Goal: Task Accomplishment & Management: Use online tool/utility

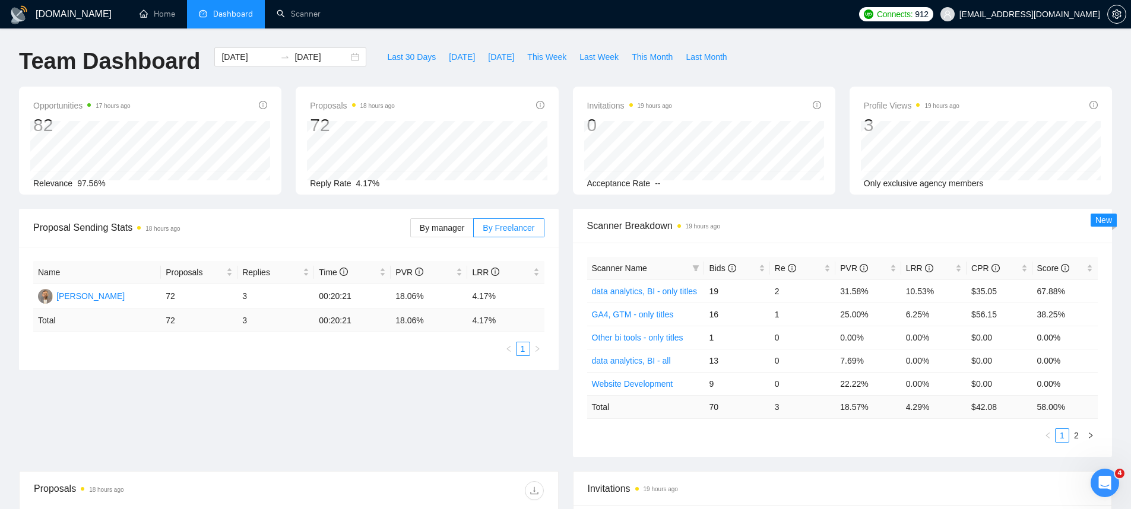
click at [450, 67] on div "Last 30 Days [DATE] [DATE] This Week Last Week This Month Last Month" at bounding box center [556, 67] width 367 height 39
drag, startPoint x: 455, startPoint y: 61, endPoint x: 480, endPoint y: 88, distance: 37.0
click at [455, 61] on span "[DATE]" at bounding box center [462, 56] width 26 height 13
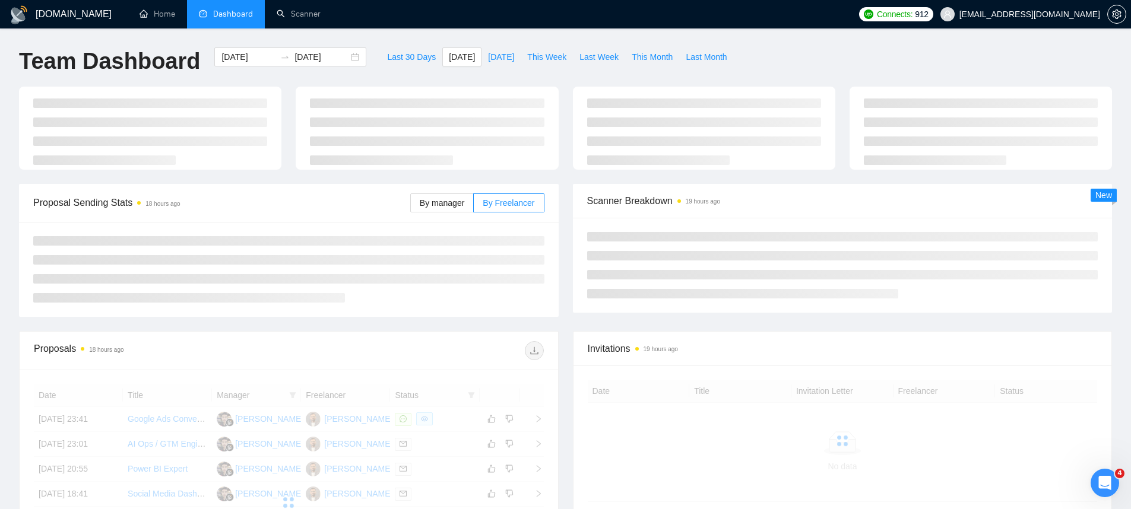
type input "[DATE]"
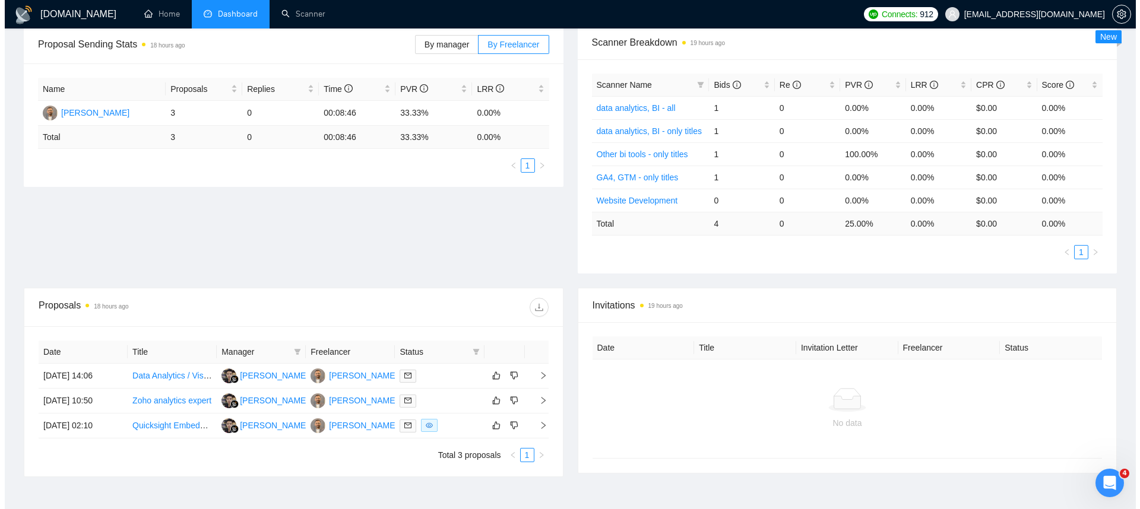
scroll to position [176, 0]
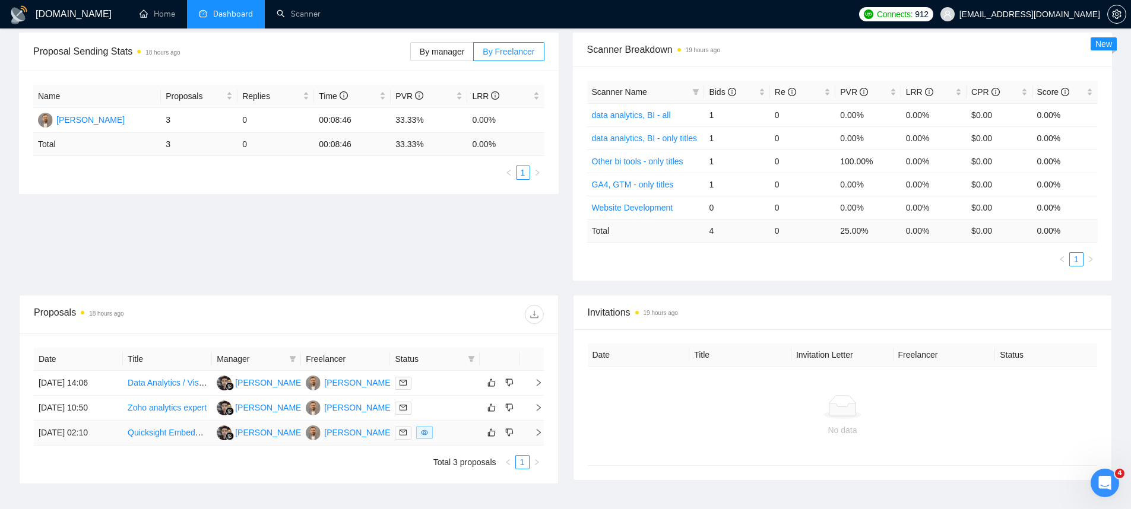
click at [94, 431] on td "[DATE] 02:10" at bounding box center [78, 433] width 89 height 25
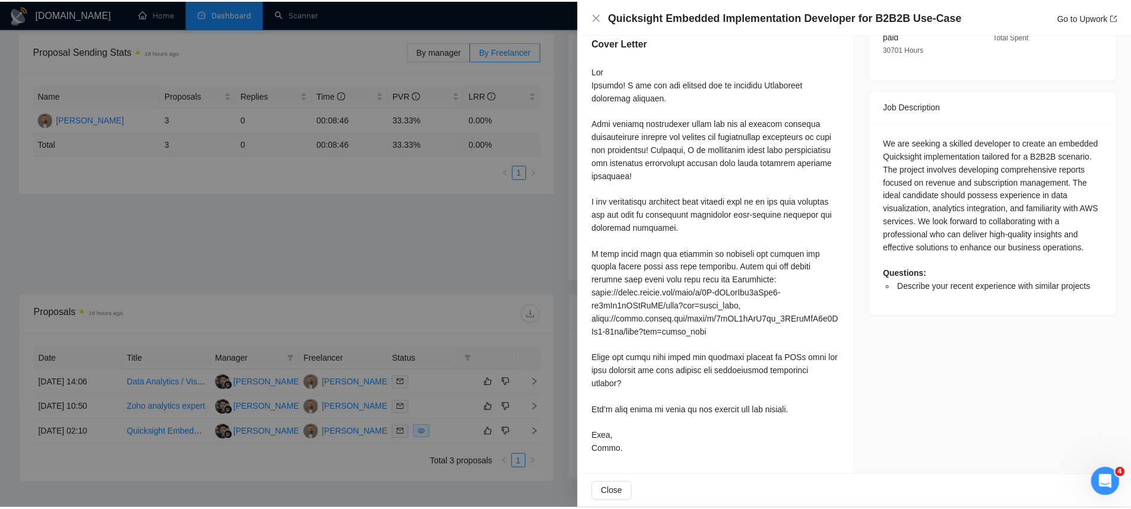
scroll to position [0, 0]
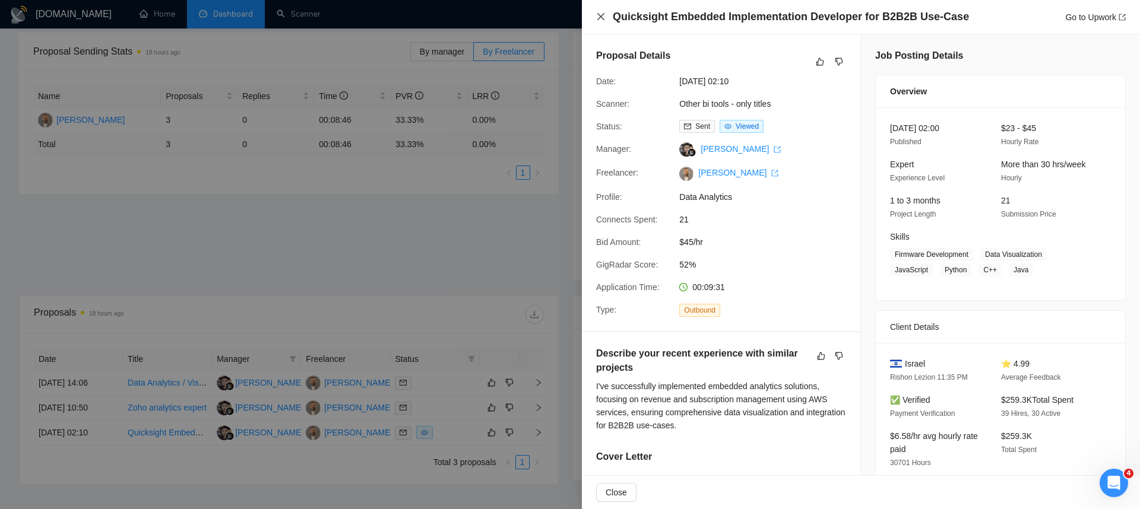
click at [597, 17] on icon "close" at bounding box center [601, 17] width 10 height 10
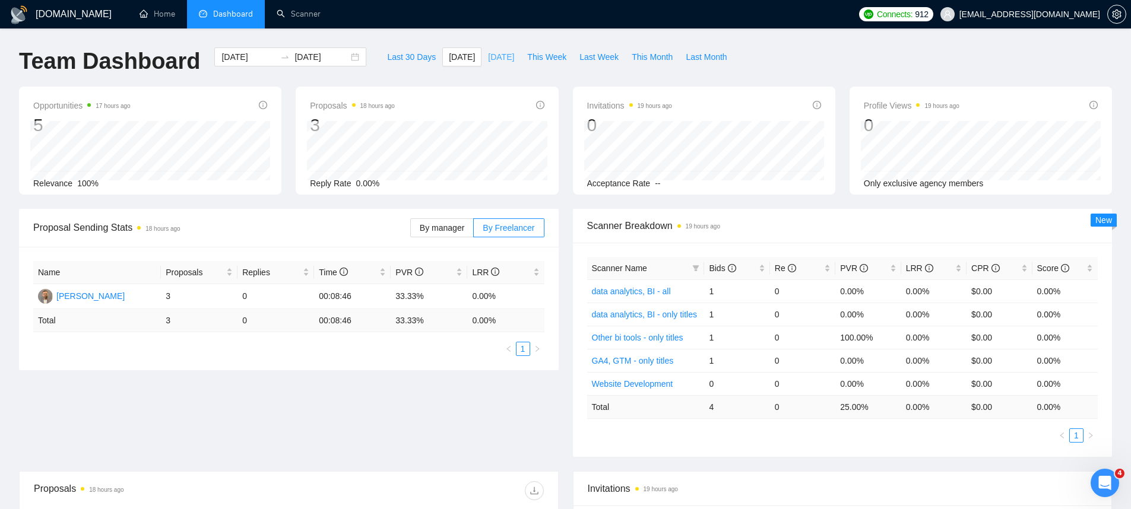
click at [490, 48] on button "[DATE]" at bounding box center [501, 57] width 39 height 19
type input "[DATE]"
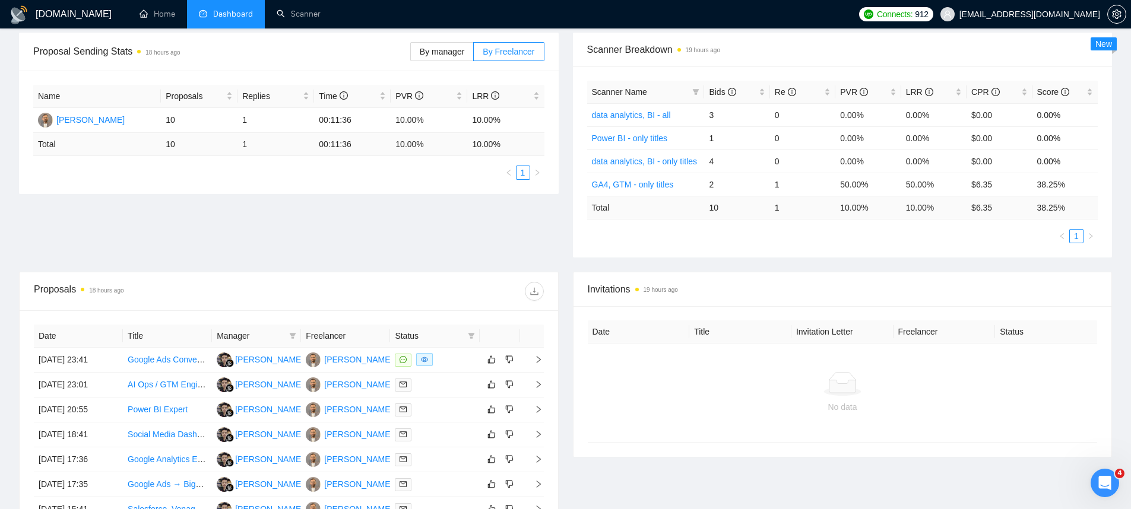
scroll to position [121, 0]
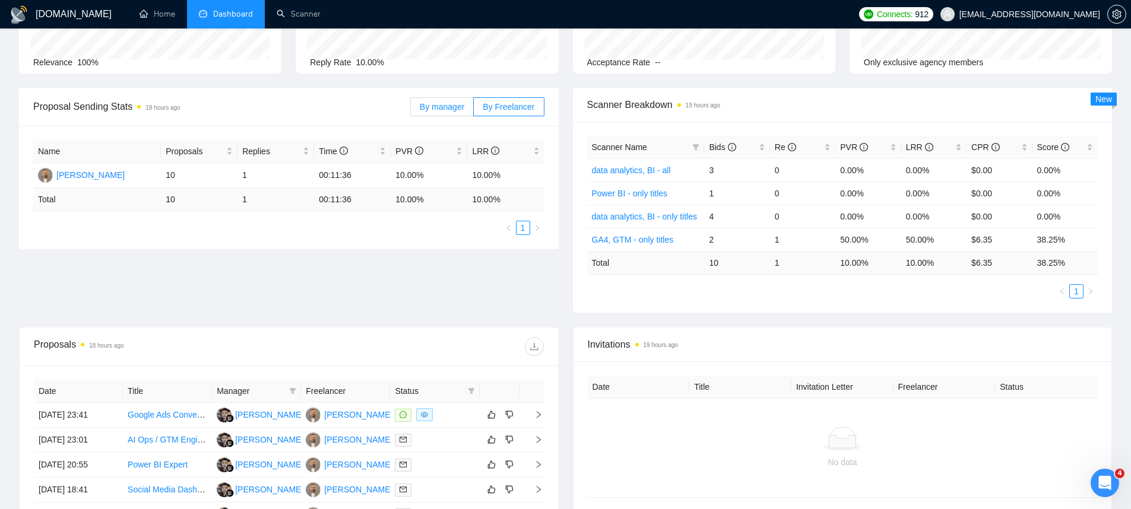
click at [464, 115] on label "By manager" at bounding box center [442, 106] width 64 height 19
click at [411, 110] on input "By manager" at bounding box center [411, 110] width 0 height 0
click at [490, 110] on span "By Freelancer" at bounding box center [509, 107] width 52 height 10
click at [474, 110] on input "By Freelancer" at bounding box center [474, 110] width 0 height 0
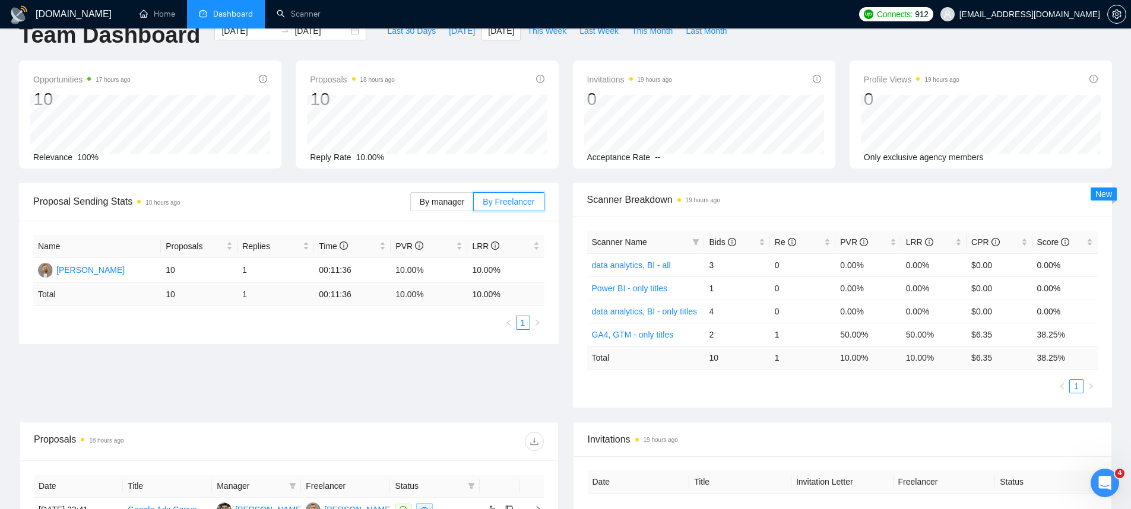
scroll to position [0, 0]
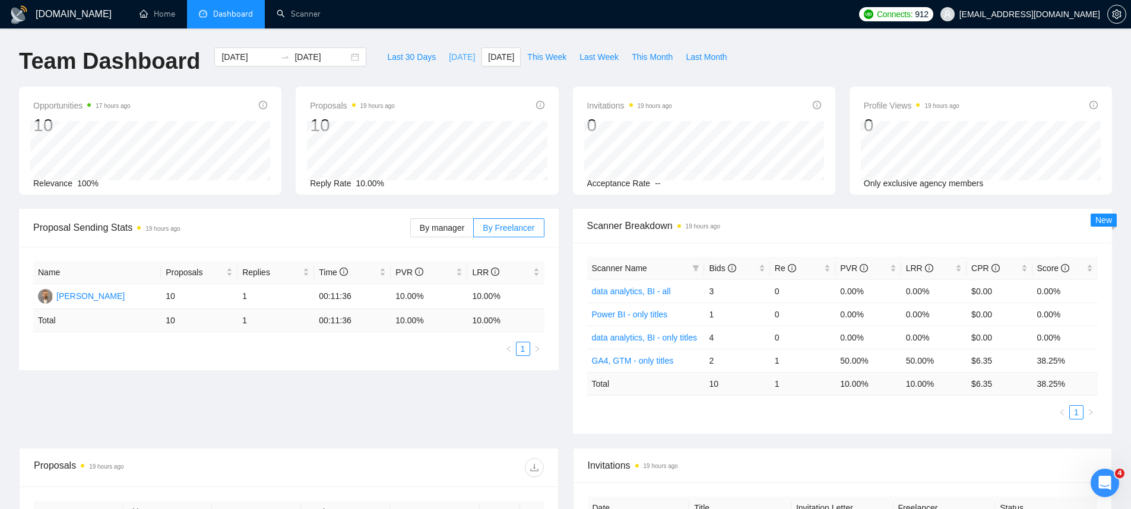
click at [458, 53] on span "[DATE]" at bounding box center [462, 56] width 26 height 13
type input "[DATE]"
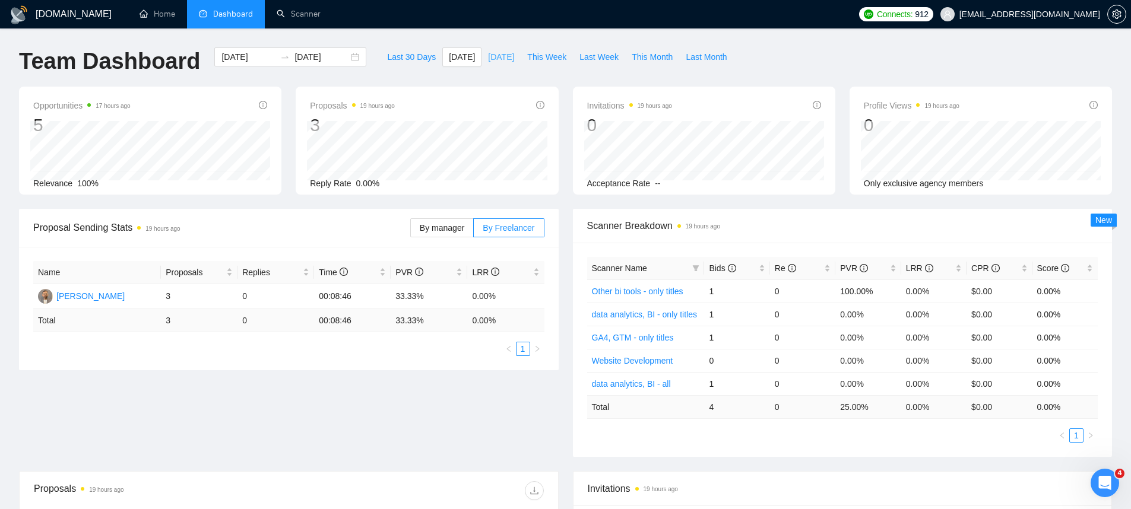
click at [482, 54] on button "[DATE]" at bounding box center [501, 57] width 39 height 19
type input "[DATE]"
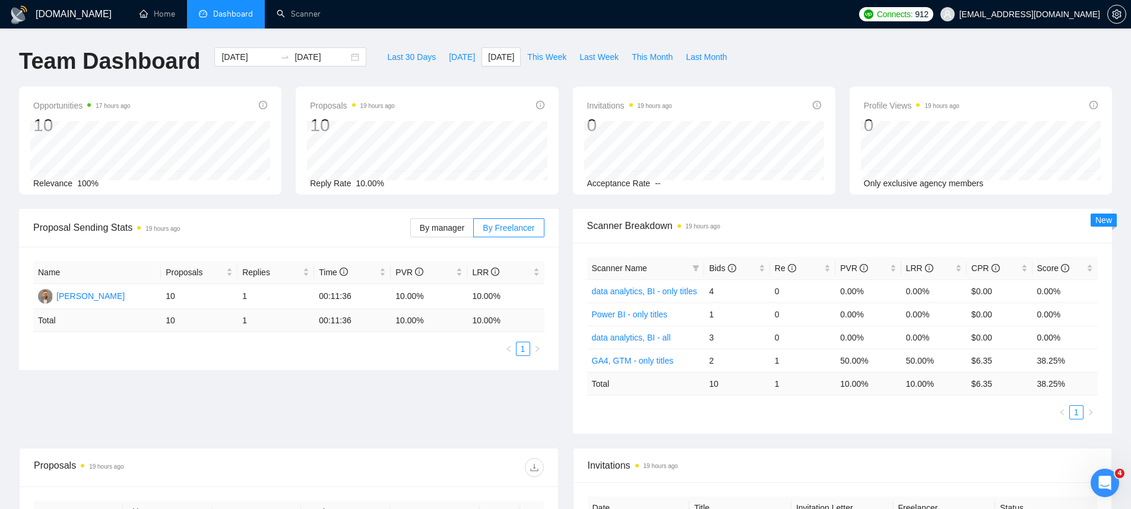
click at [445, 72] on div "Last 30 Days [DATE] [DATE] This Week Last Week This Month Last Month" at bounding box center [556, 67] width 367 height 39
click at [446, 67] on div "Last 30 Days [DATE] [DATE] This Week Last Week This Month Last Month" at bounding box center [556, 67] width 367 height 39
click at [449, 63] on span "[DATE]" at bounding box center [462, 56] width 26 height 13
type input "[DATE]"
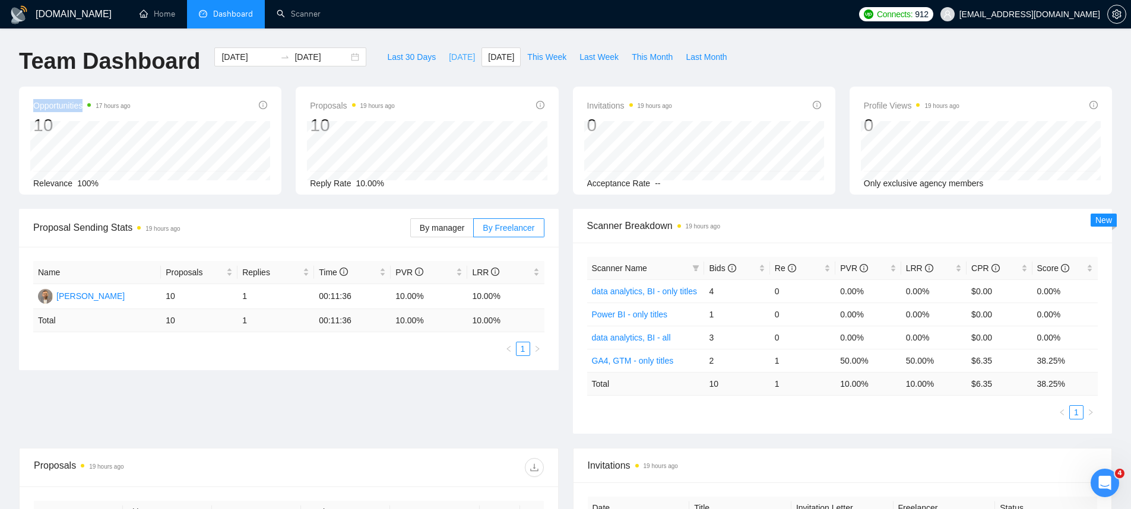
type input "[DATE]"
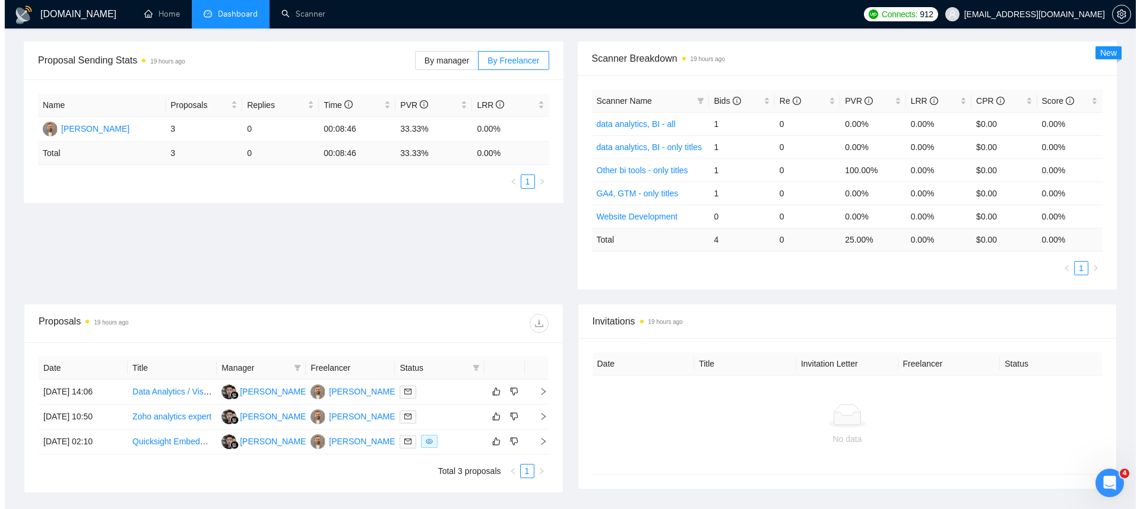
scroll to position [160, 0]
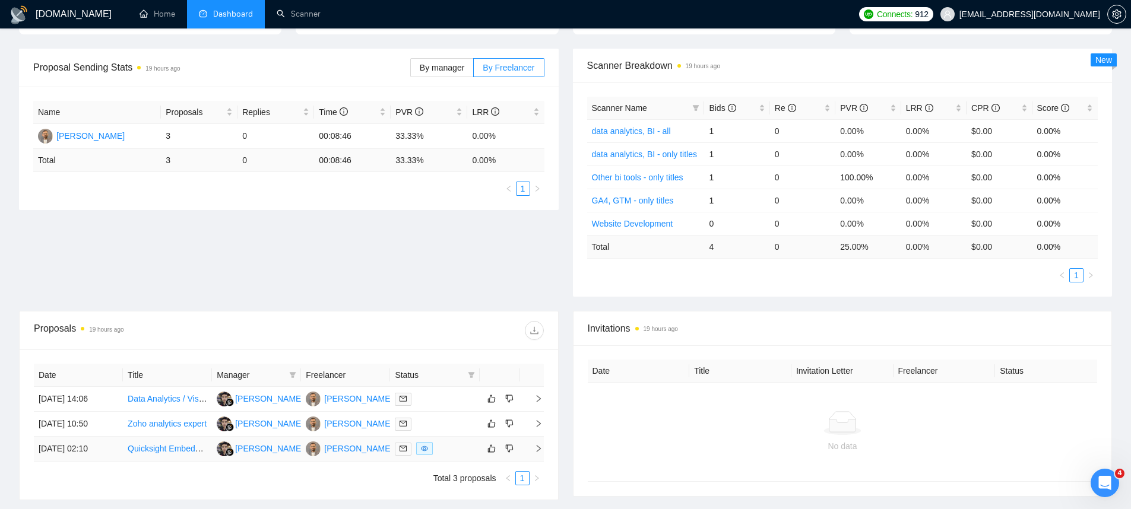
click at [61, 444] on td "[DATE] 02:10" at bounding box center [78, 449] width 89 height 25
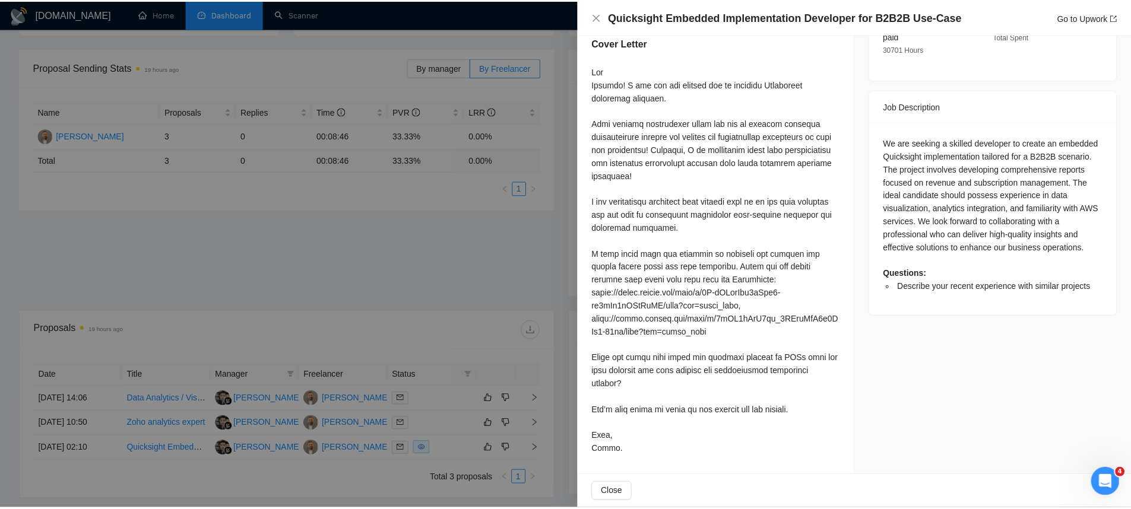
scroll to position [0, 0]
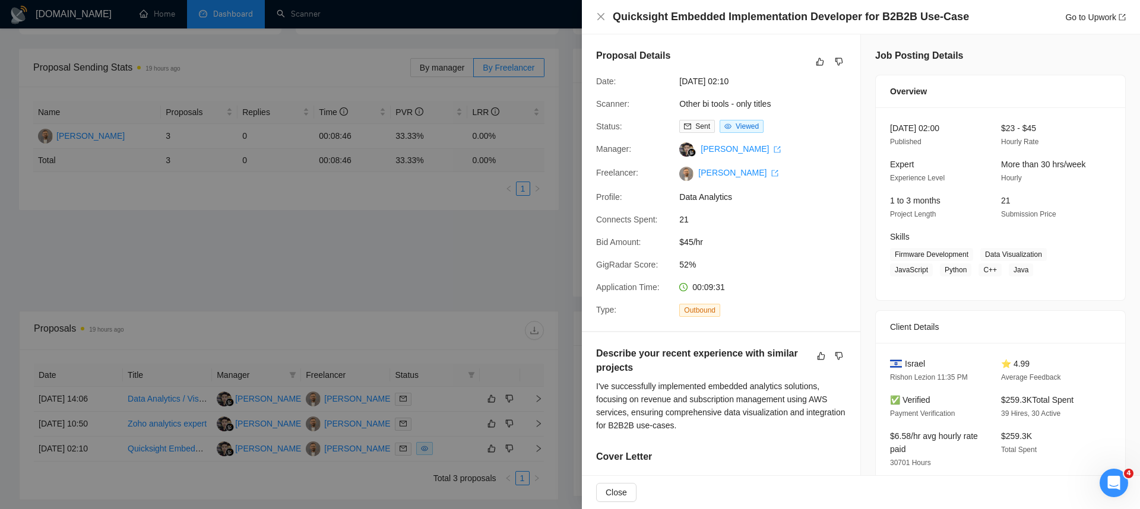
click at [428, 281] on div at bounding box center [570, 254] width 1140 height 509
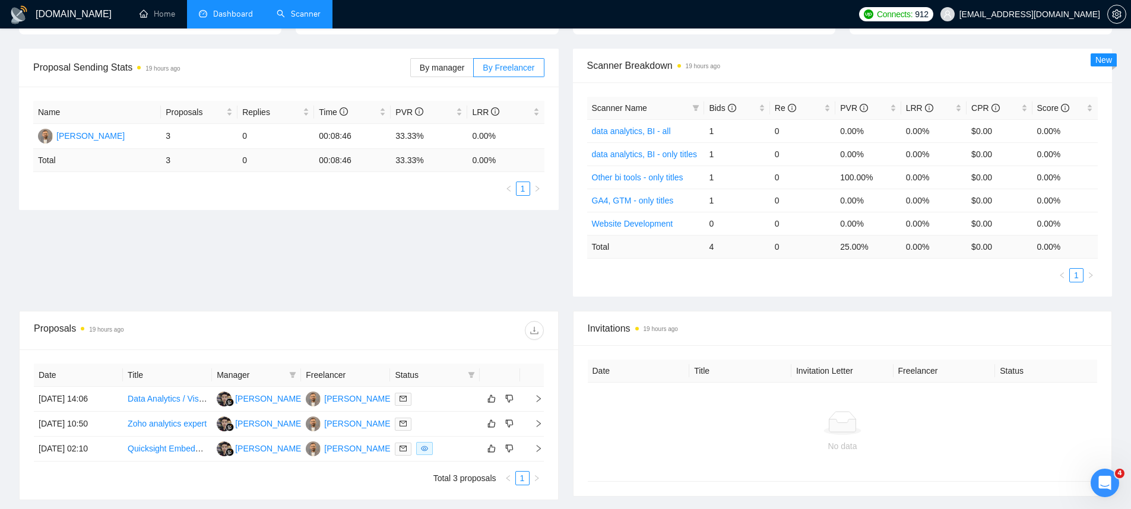
click at [303, 17] on link "Scanner" at bounding box center [299, 14] width 44 height 10
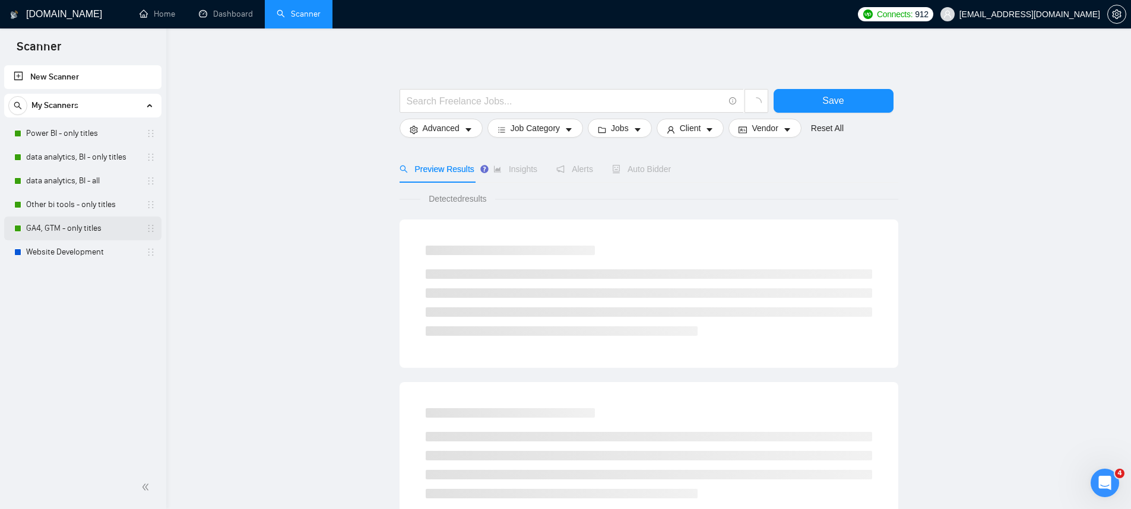
click at [77, 224] on link "GA4, GTM - only titles" at bounding box center [82, 229] width 113 height 24
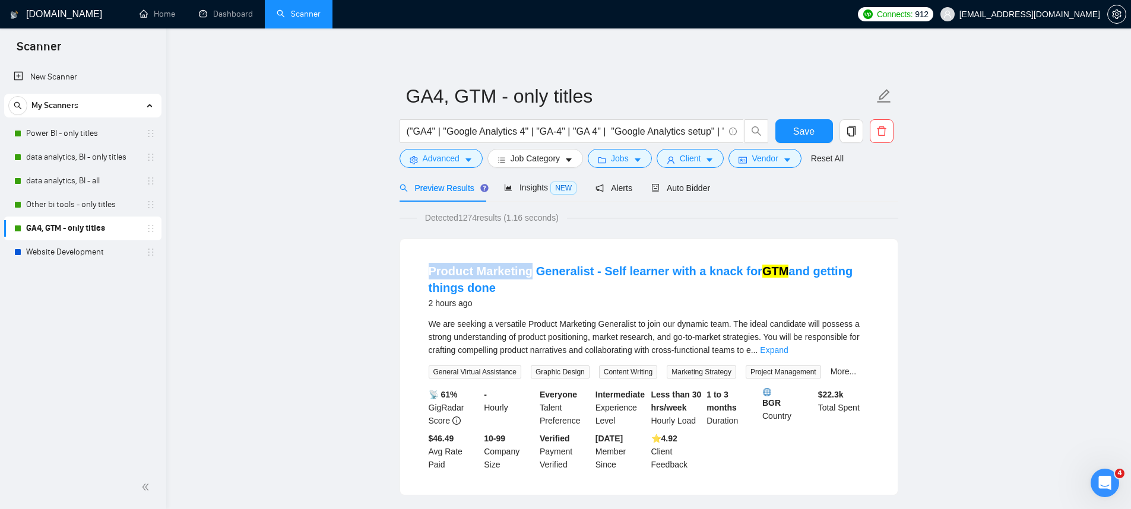
drag, startPoint x: 422, startPoint y: 266, endPoint x: 528, endPoint y: 264, distance: 106.3
click at [528, 264] on li "Product Marketing Generalist - Self learner with a knack for GTM and getting th…" at bounding box center [648, 367] width 469 height 227
copy link "Product Marketing"
click at [788, 352] on link "Expand" at bounding box center [774, 351] width 28 height 10
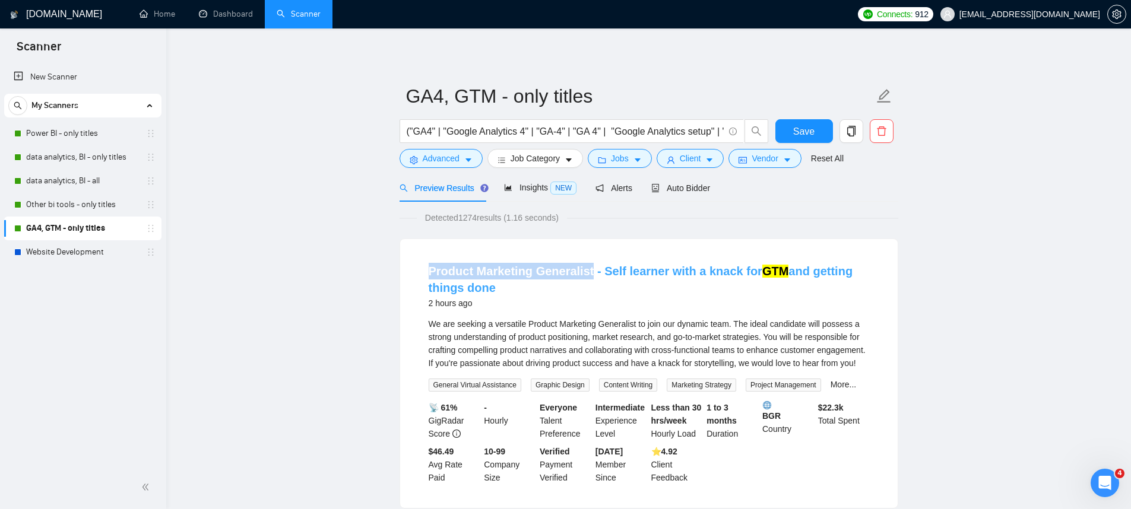
drag, startPoint x: 425, startPoint y: 272, endPoint x: 588, endPoint y: 265, distance: 162.8
click at [588, 265] on li "Product Marketing Generalist - Self learner with a knack for GTM and getting th…" at bounding box center [648, 374] width 469 height 240
copy link "Product Marketing Generalist"
click at [451, 155] on span "Advanced" at bounding box center [441, 158] width 37 height 13
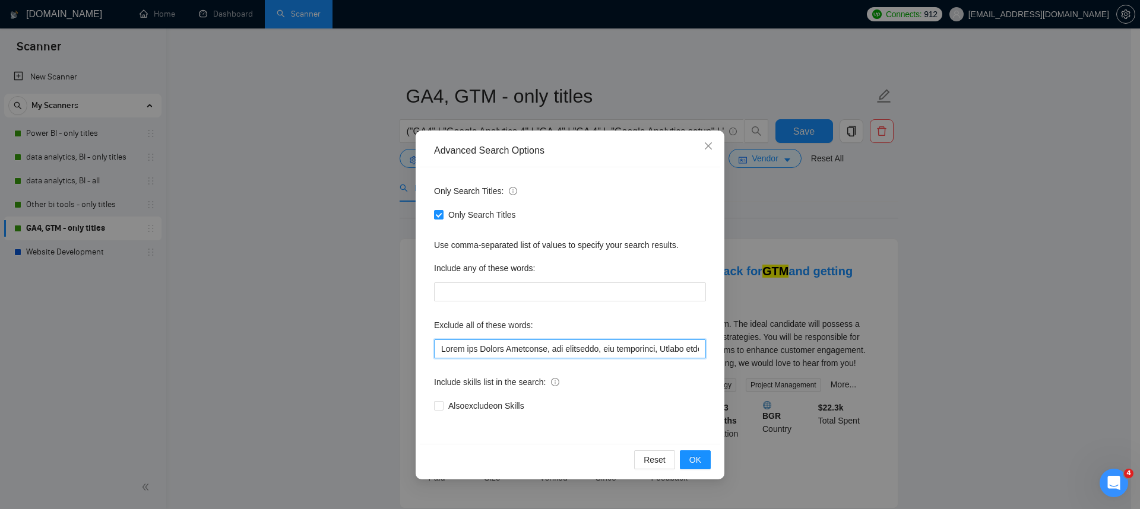
click at [556, 345] on input "text" at bounding box center [570, 349] width 272 height 19
paste input "Product Marketing Generalist"
click at [701, 458] on span "OK" at bounding box center [695, 460] width 12 height 13
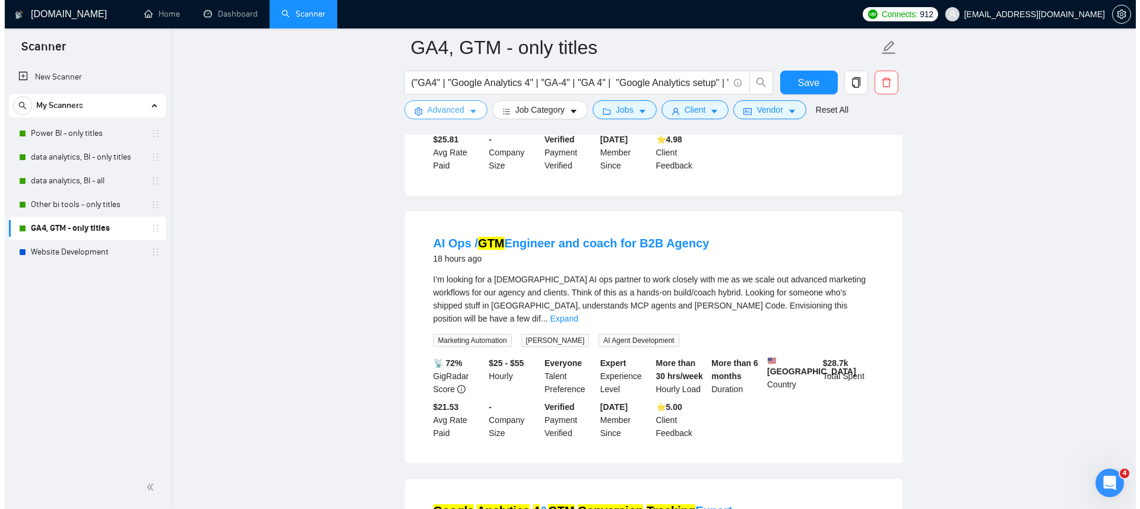
scroll to position [232, 0]
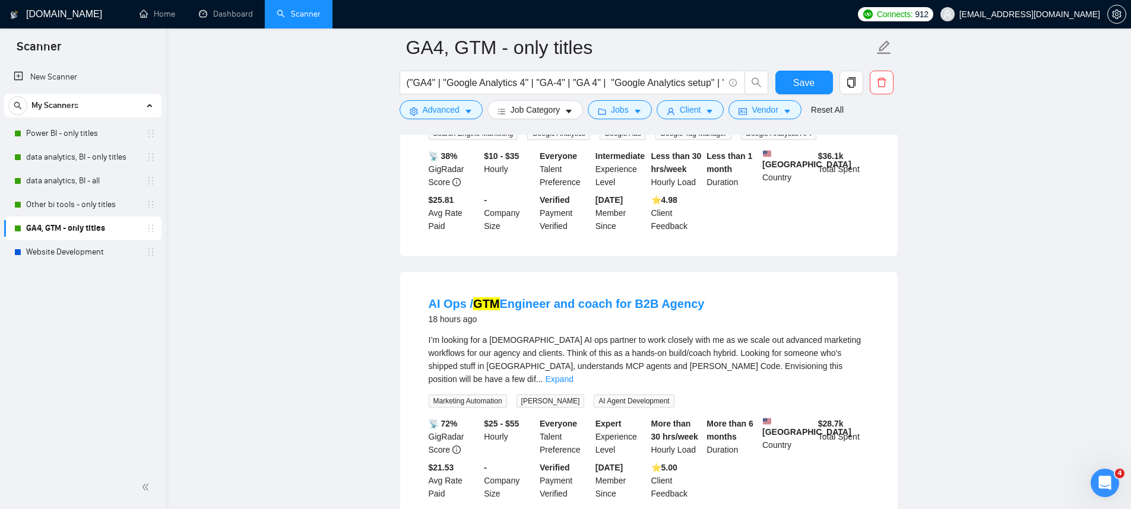
drag, startPoint x: 550, startPoint y: 302, endPoint x: 498, endPoint y: 302, distance: 52.3
click at [498, 302] on li "AI Ops / GTM Engineer and coach for B2B Agency 18 hours ago I’m looking for a […" at bounding box center [648, 398] width 469 height 224
drag, startPoint x: 418, startPoint y: 308, endPoint x: 549, endPoint y: 308, distance: 131.2
click at [549, 308] on div "AI Ops / GTM Engineer and coach for B2B Agency 18 hours ago I’m looking for a […" at bounding box center [649, 398] width 498 height 252
copy link "AI Ops / GTM Engineer"
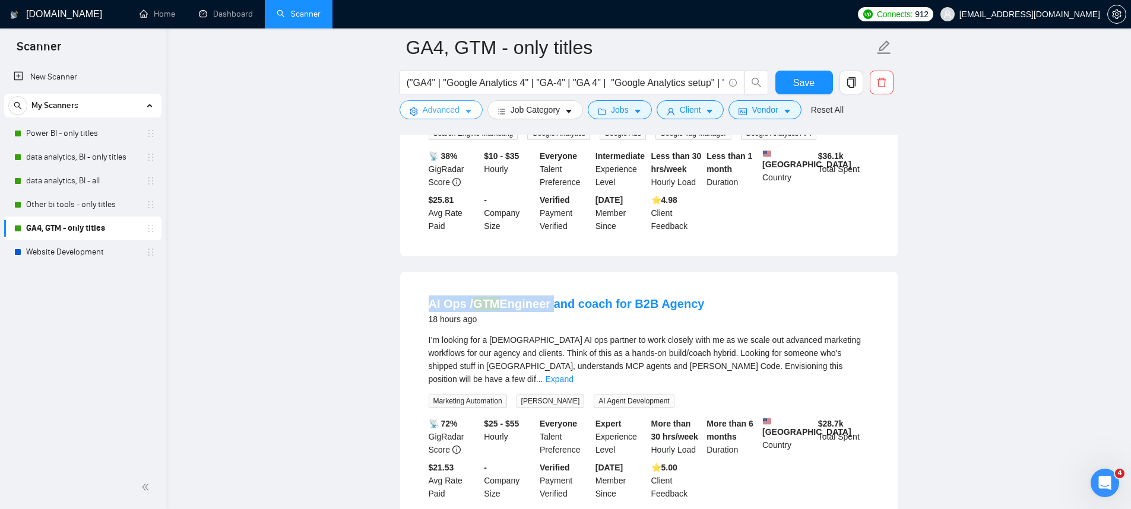
click at [442, 112] on span "Advanced" at bounding box center [441, 109] width 37 height 13
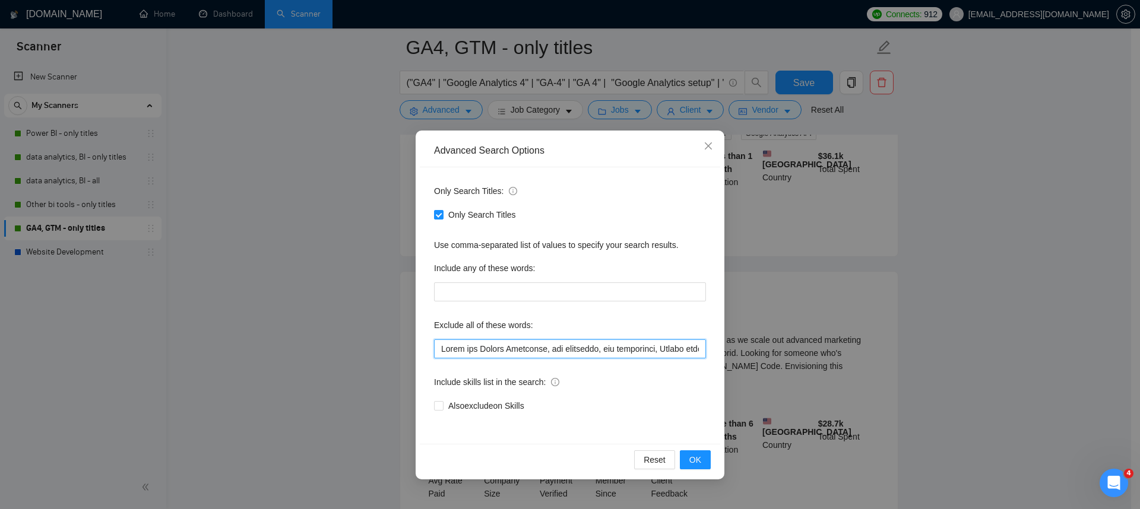
click at [544, 349] on input "text" at bounding box center [570, 349] width 272 height 19
paste input "AI Ops / GTM Engineer"
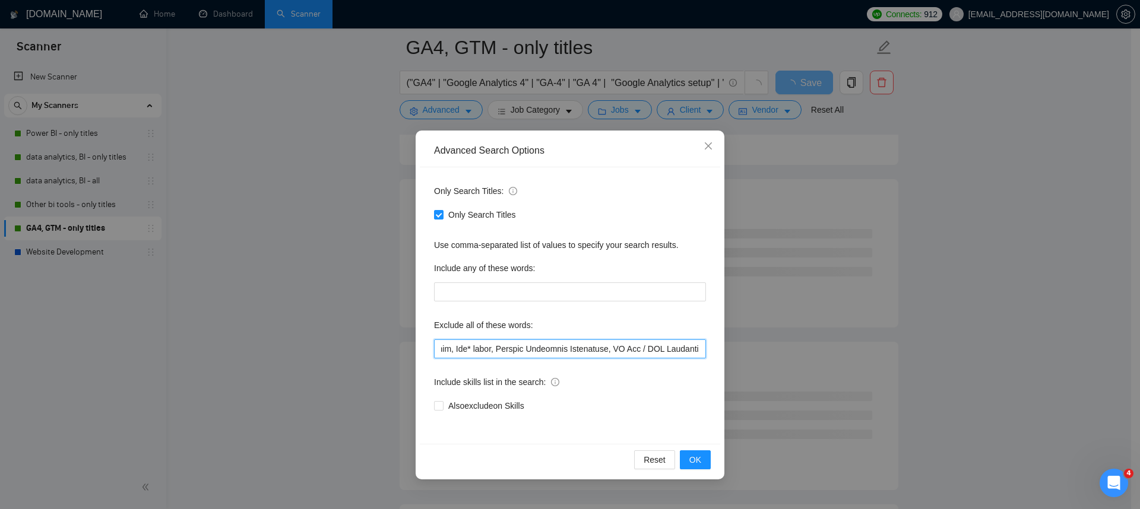
drag, startPoint x: 645, startPoint y: 348, endPoint x: 612, endPoint y: 347, distance: 33.3
click at [612, 347] on input "text" at bounding box center [570, 349] width 272 height 19
click at [701, 346] on input "text" at bounding box center [570, 349] width 272 height 19
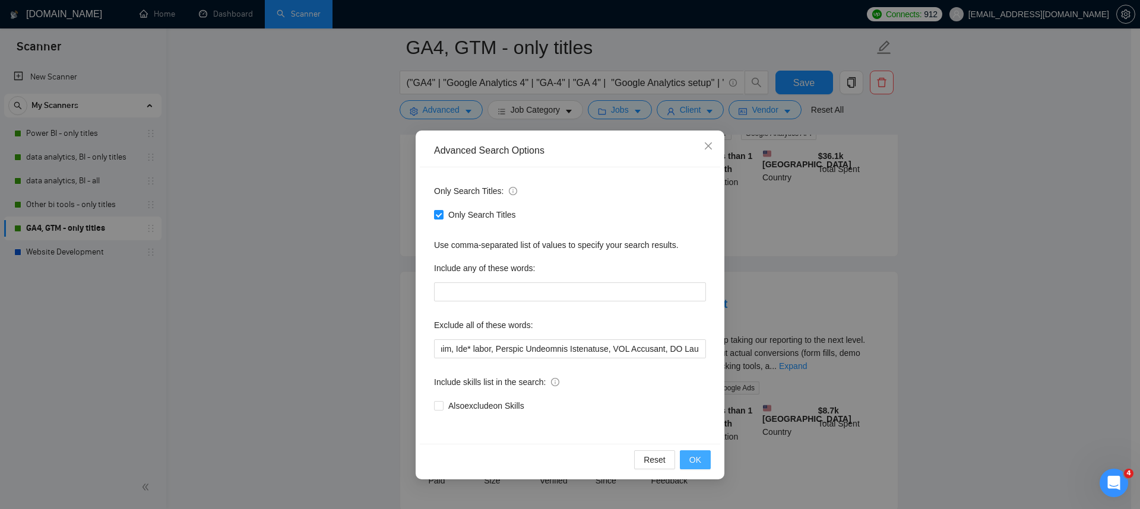
click at [699, 458] on span "OK" at bounding box center [695, 460] width 12 height 13
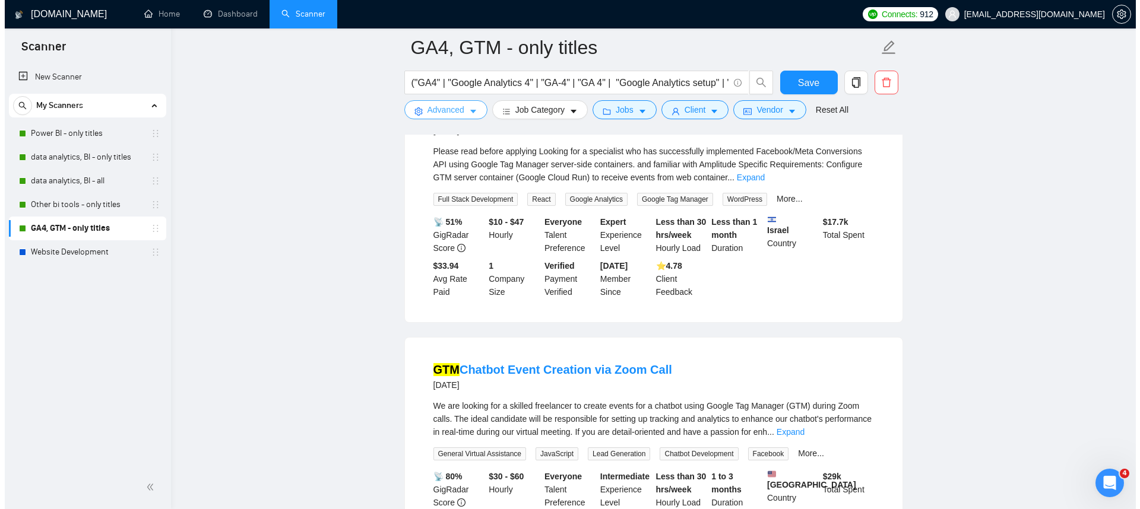
scroll to position [2210, 0]
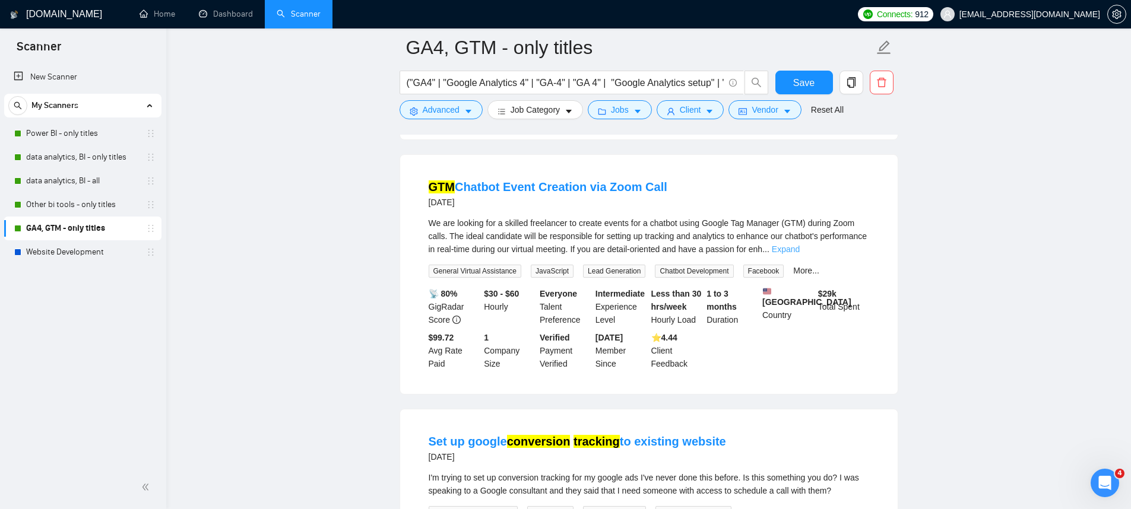
click at [800, 254] on link "Expand" at bounding box center [786, 250] width 28 height 10
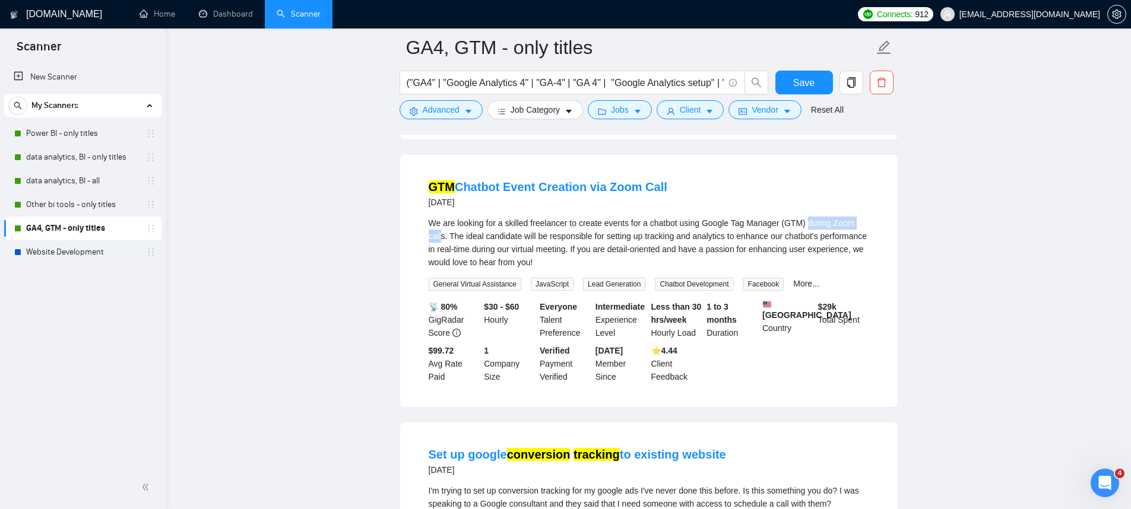
drag, startPoint x: 821, startPoint y: 241, endPoint x: 467, endPoint y: 252, distance: 354.6
click at [467, 252] on div "We are looking for a skilled freelancer to create events for a chatbot using Go…" at bounding box center [649, 243] width 441 height 52
drag, startPoint x: 676, startPoint y: 205, endPoint x: 586, endPoint y: 204, distance: 90.3
click at [586, 204] on div "GTM Chatbot Event Creation via Zoom Call [DATE]" at bounding box center [649, 194] width 441 height 31
copy link "via Zoom Call"
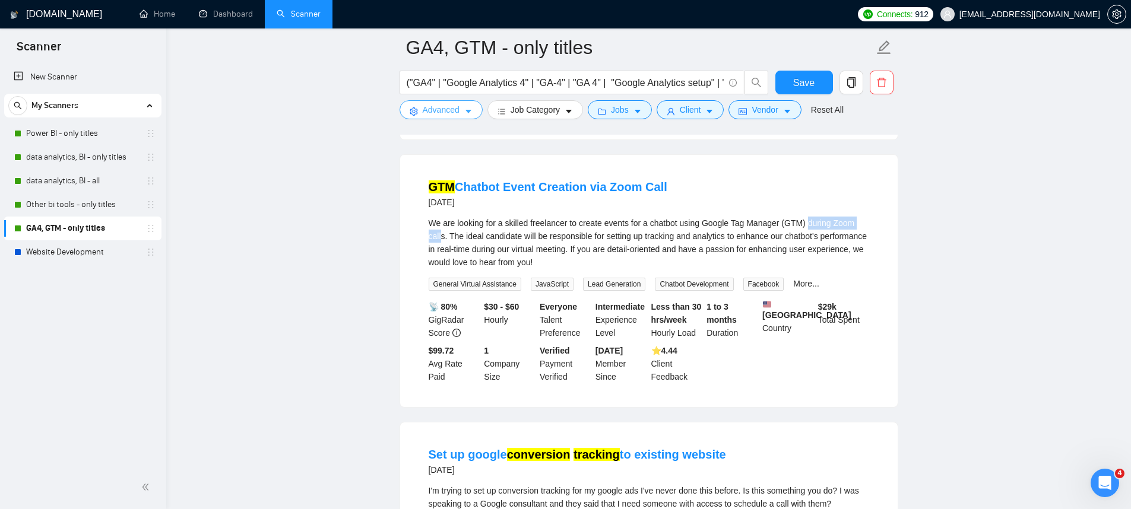
click at [451, 116] on span "Advanced" at bounding box center [441, 109] width 37 height 13
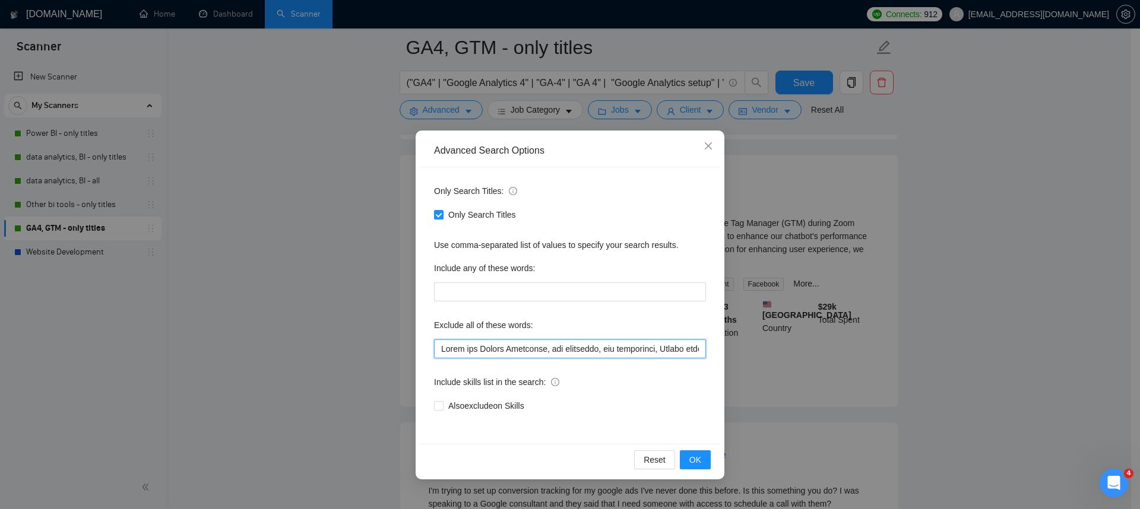
click at [495, 351] on input "text" at bounding box center [570, 349] width 272 height 19
paste input "via Zoom Call"
type input "Build and Manage Campaigns, web developer, ads specialist, Design funnels, crea…"
click at [700, 458] on span "OK" at bounding box center [695, 460] width 12 height 13
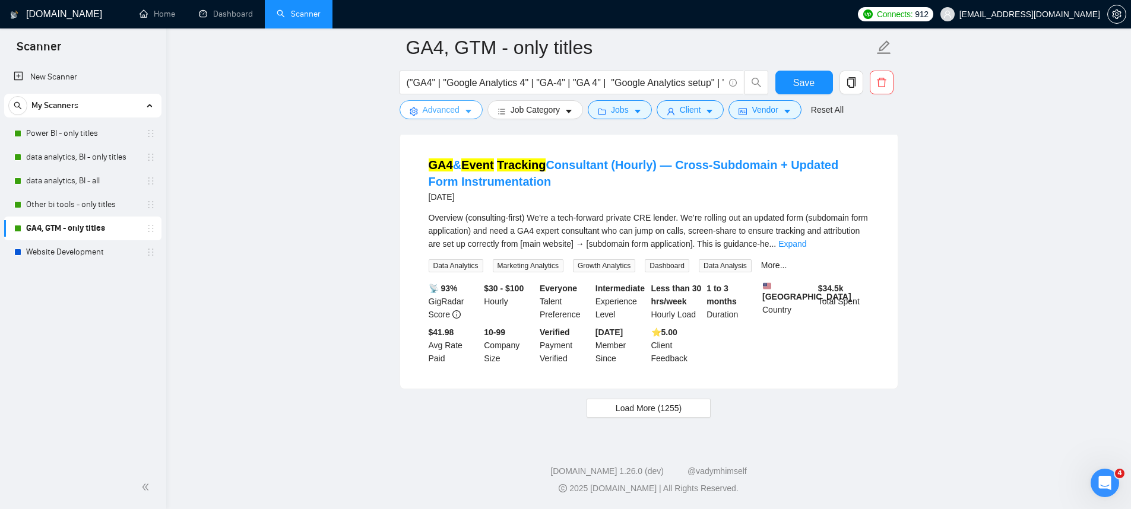
scroll to position [2499, 0]
click at [691, 401] on button "Load More (1255)" at bounding box center [649, 408] width 124 height 19
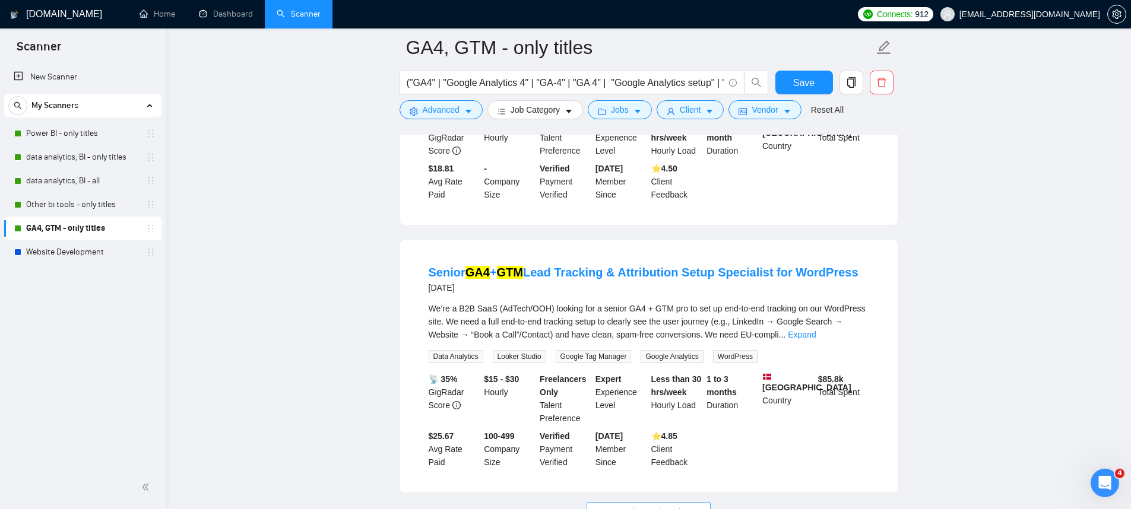
scroll to position [5105, 0]
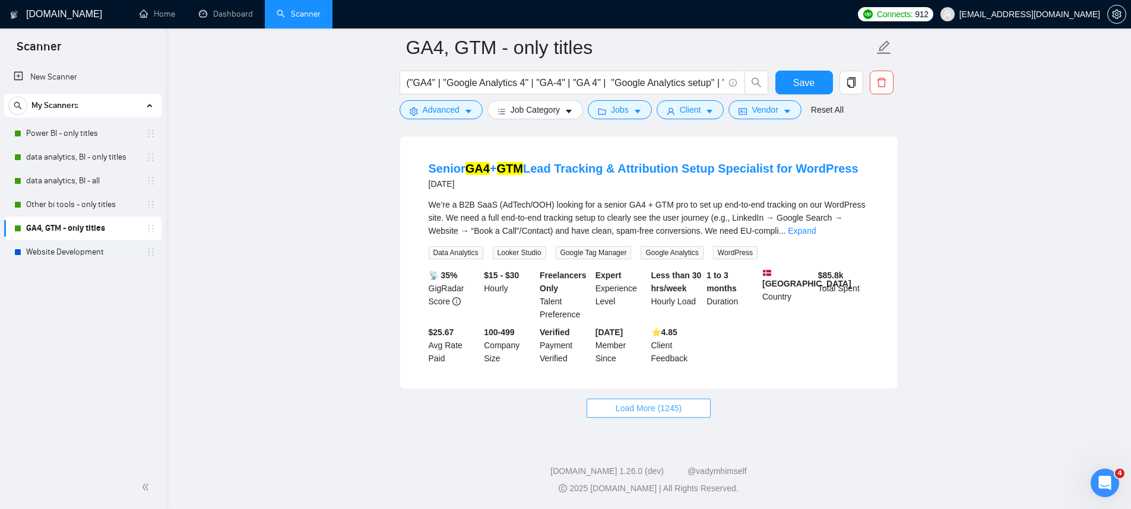
click at [679, 403] on span "Load More (1245)" at bounding box center [649, 408] width 66 height 13
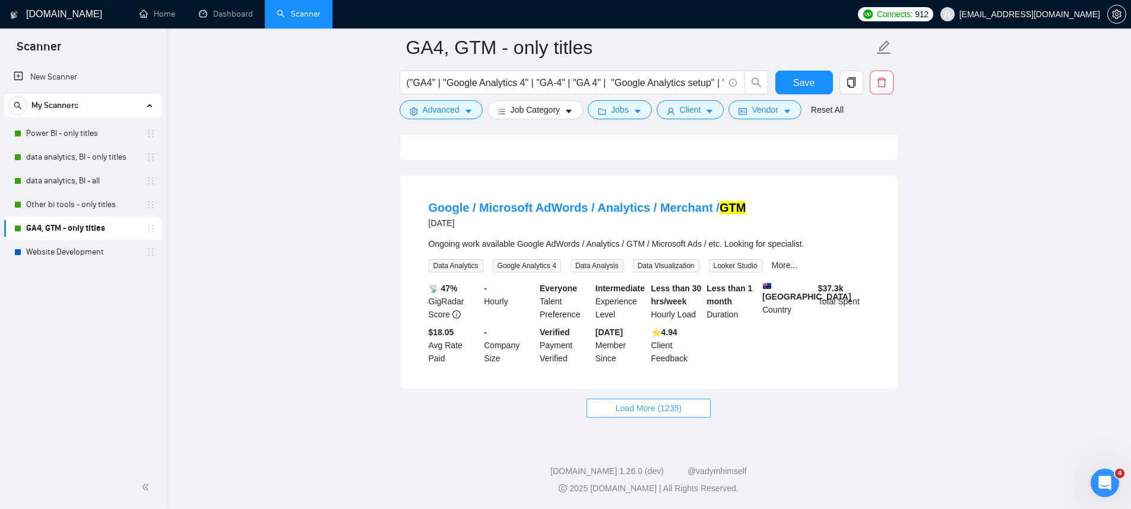
scroll to position [7632, 0]
click at [620, 415] on span "Load More (1235)" at bounding box center [649, 408] width 66 height 13
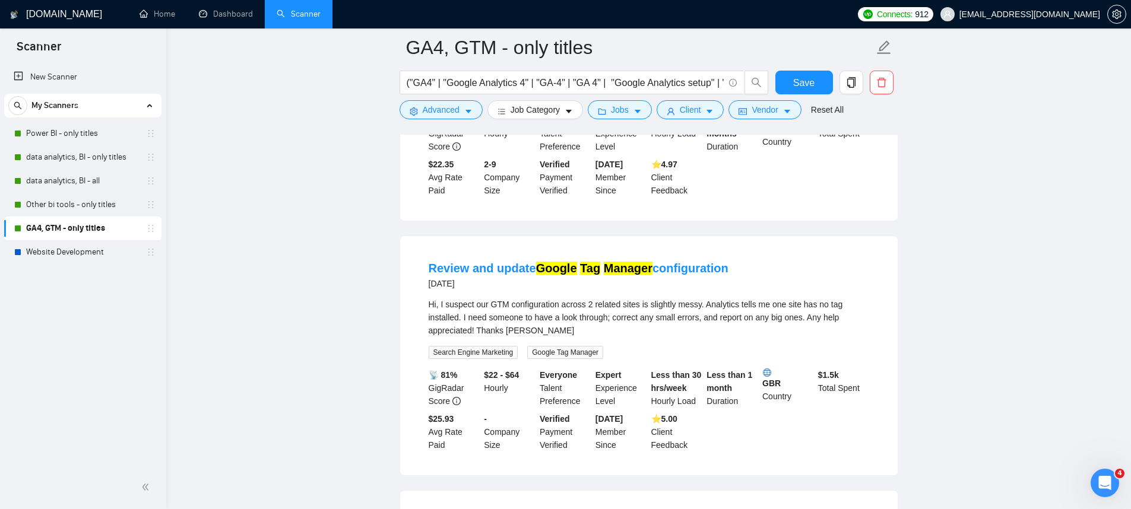
scroll to position [8757, 0]
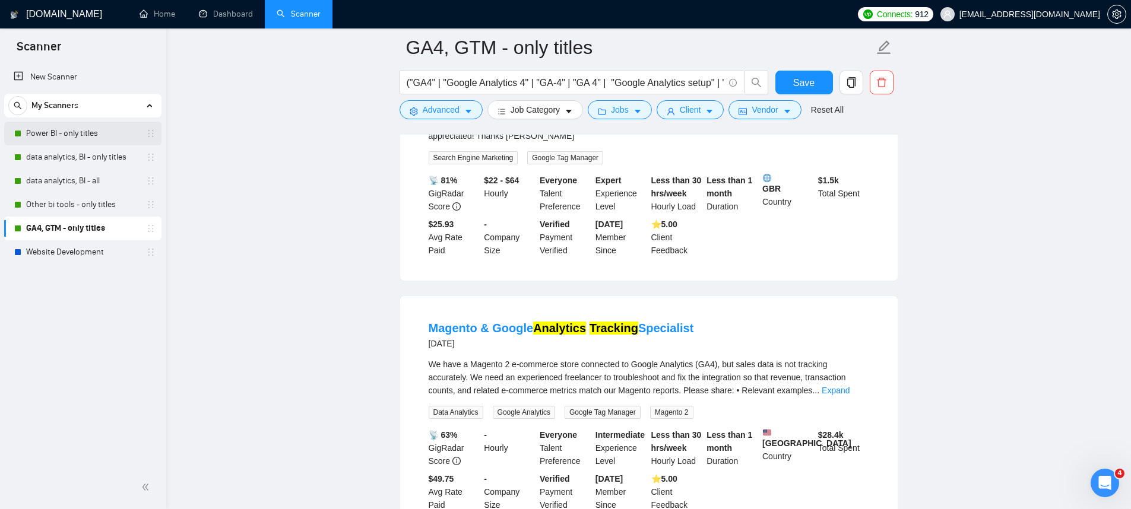
click at [102, 125] on link "Power BI - only titles" at bounding box center [82, 134] width 113 height 24
click at [791, 86] on button "Save" at bounding box center [804, 83] width 58 height 24
click at [75, 131] on link "Power BI - only titles" at bounding box center [82, 134] width 113 height 24
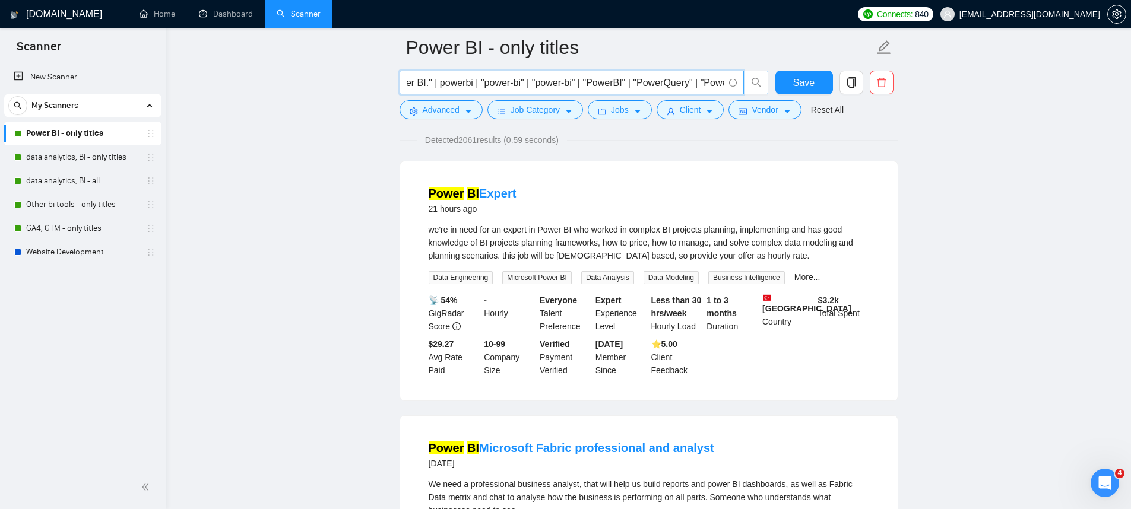
scroll to position [0, 357]
drag, startPoint x: 614, startPoint y: 80, endPoint x: 643, endPoint y: 83, distance: 29.2
click at [643, 83] on input "("Power BI" | "Power BI/" | "Power BI-" | "/Power BI" | "Power BI," | "Power BI…" at bounding box center [565, 82] width 317 height 15
click at [670, 79] on input "("Power BI" | "Power BI/" | "Power BI-" | "/Power BI" | "Power BI," | "Power BI…" at bounding box center [565, 82] width 317 height 15
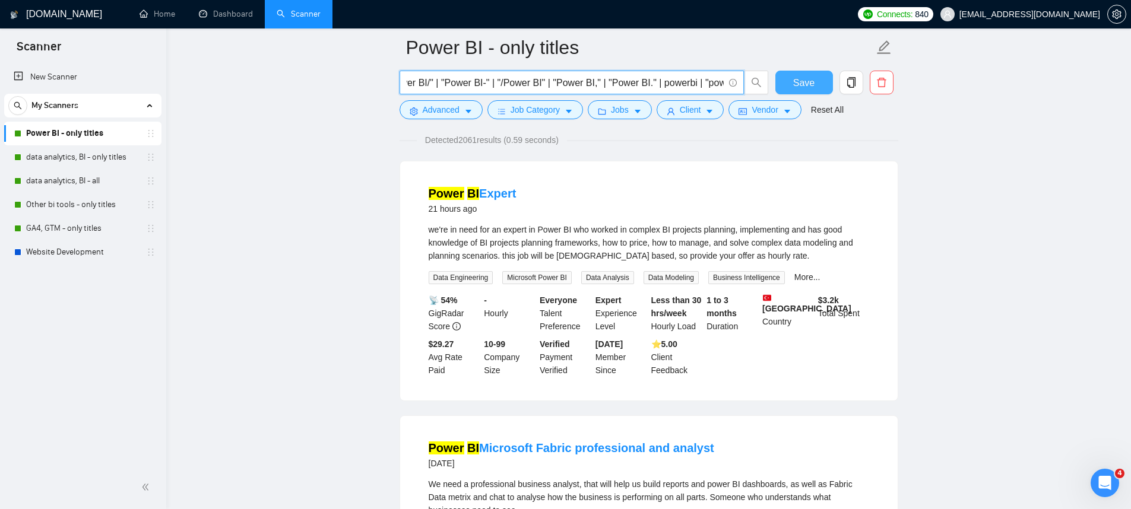
scroll to position [0, 357]
drag, startPoint x: 704, startPoint y: 81, endPoint x: 784, endPoint y: 84, distance: 80.2
click at [784, 84] on div "("Power BI" | "Power BI/" | "Power BI-" | "/Power BI" | "Power BI," | "Power BI…" at bounding box center [646, 86] width 499 height 30
click at [717, 83] on input "("Power BI" | "Power BI/" | "Power BI-" | "/Power BI" | "Power BI," | "Power BI…" at bounding box center [565, 82] width 317 height 15
drag, startPoint x: 721, startPoint y: 83, endPoint x: 729, endPoint y: 88, distance: 9.4
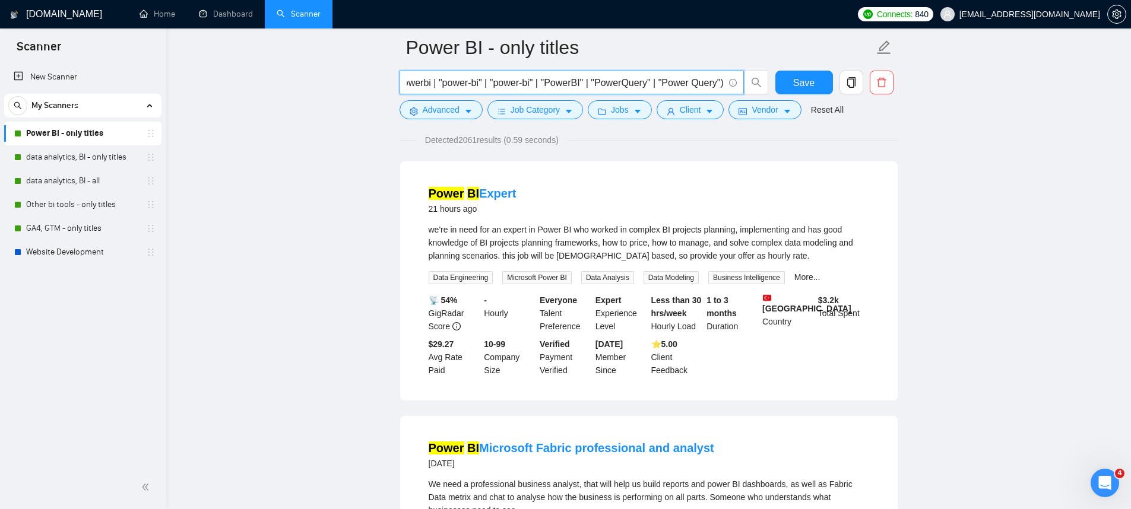
click at [721, 83] on input "("Power BI" | "Power BI/" | "Power BI-" | "/Power BI" | "Power BI," | "Power BI…" at bounding box center [565, 82] width 317 height 15
paste input "PowerBI"
type input "("Power BI" | "Power BI/" | "Power BI-" | "/Power BI" | "Power BI," | "Power BI…"
click at [800, 77] on span "Save" at bounding box center [803, 82] width 21 height 15
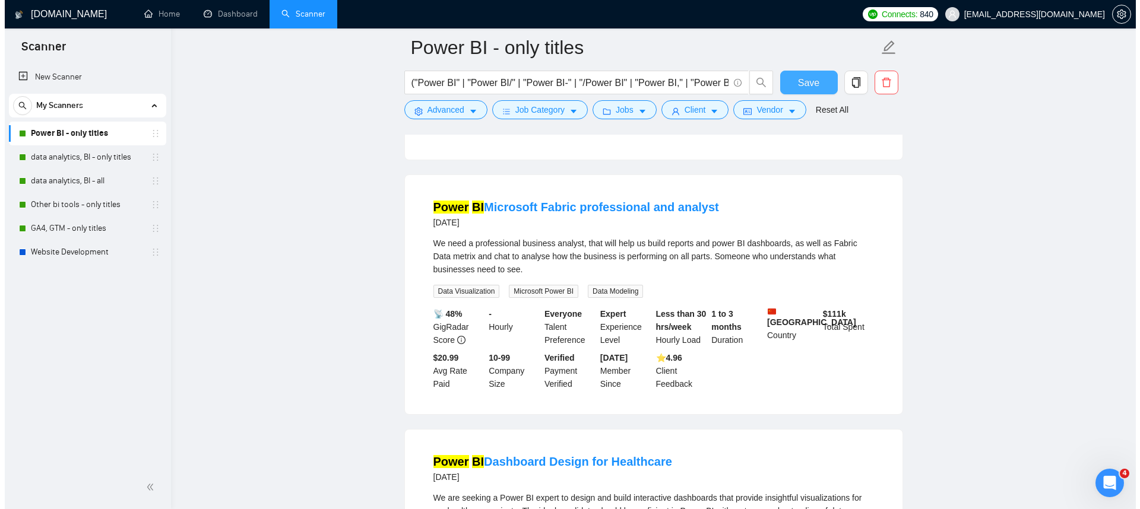
scroll to position [371, 0]
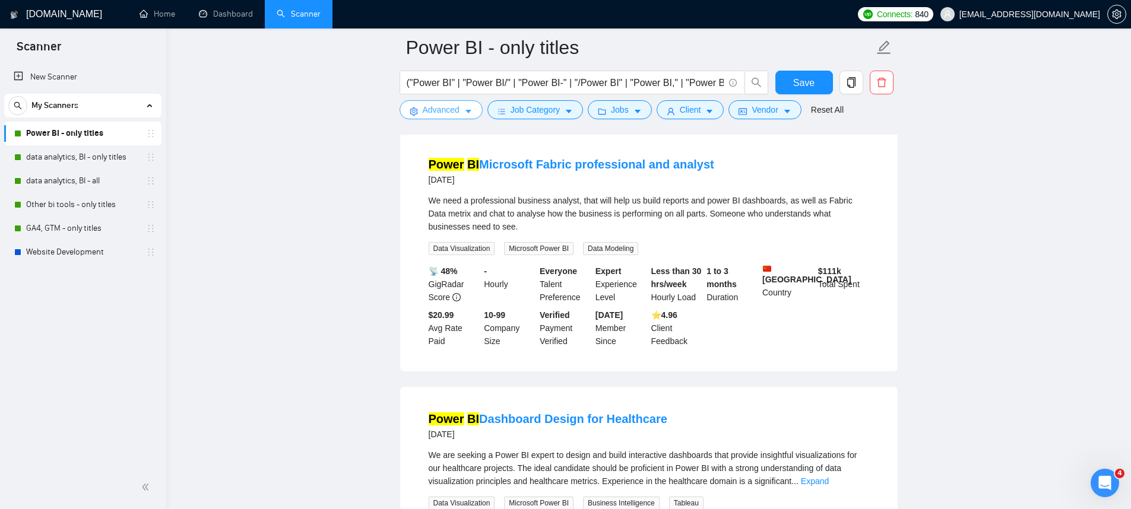
click at [467, 110] on icon "caret-down" at bounding box center [469, 112] width 6 height 4
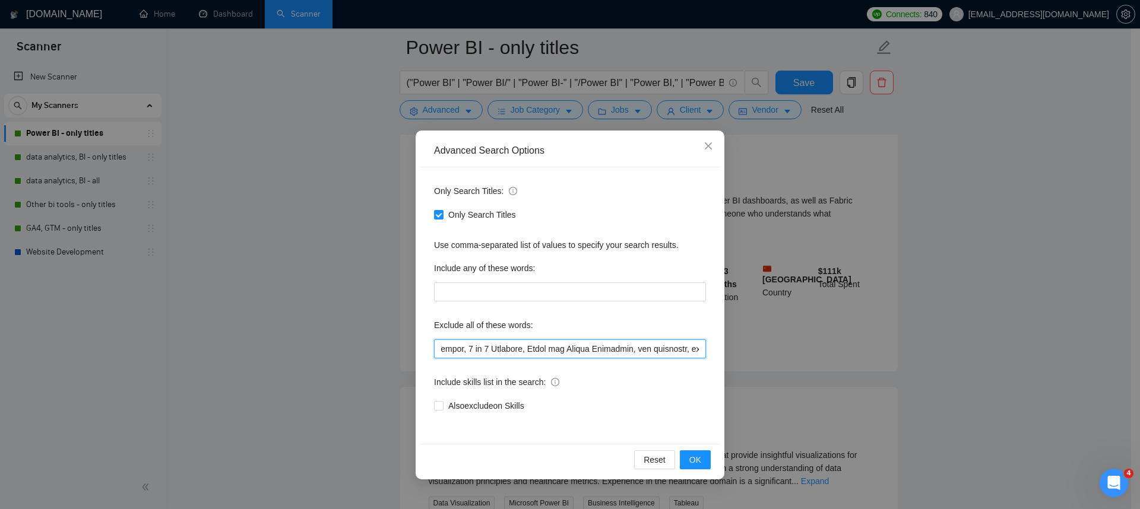
scroll to position [0, 224]
drag, startPoint x: 543, startPoint y: 349, endPoint x: 700, endPoint y: 349, distance: 156.8
click at [700, 349] on input "text" at bounding box center [570, 349] width 272 height 19
click at [609, 344] on input "text" at bounding box center [570, 349] width 272 height 19
drag, startPoint x: 599, startPoint y: 347, endPoint x: 694, endPoint y: 346, distance: 95.0
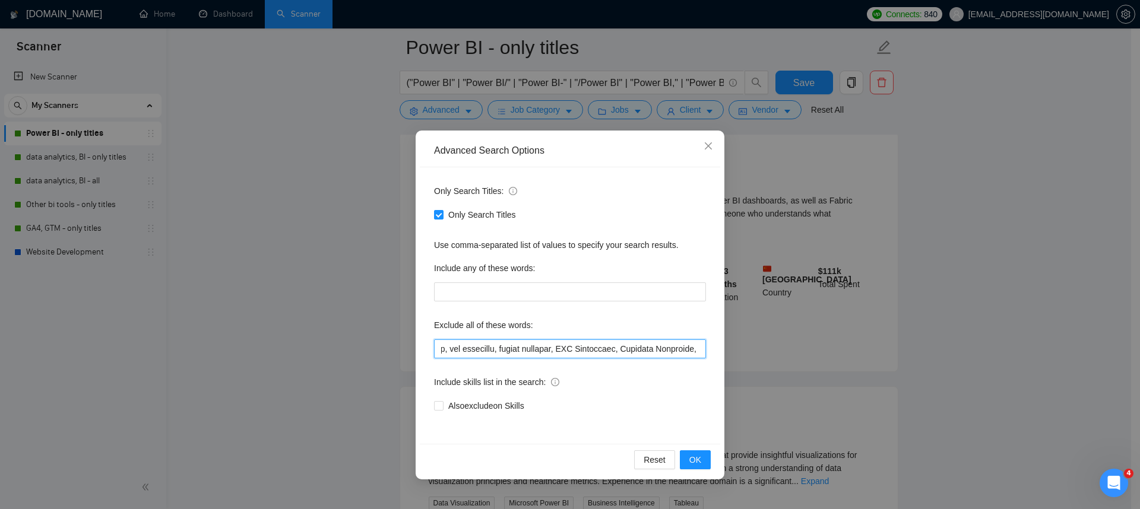
click at [694, 346] on input "text" at bounding box center [570, 349] width 272 height 19
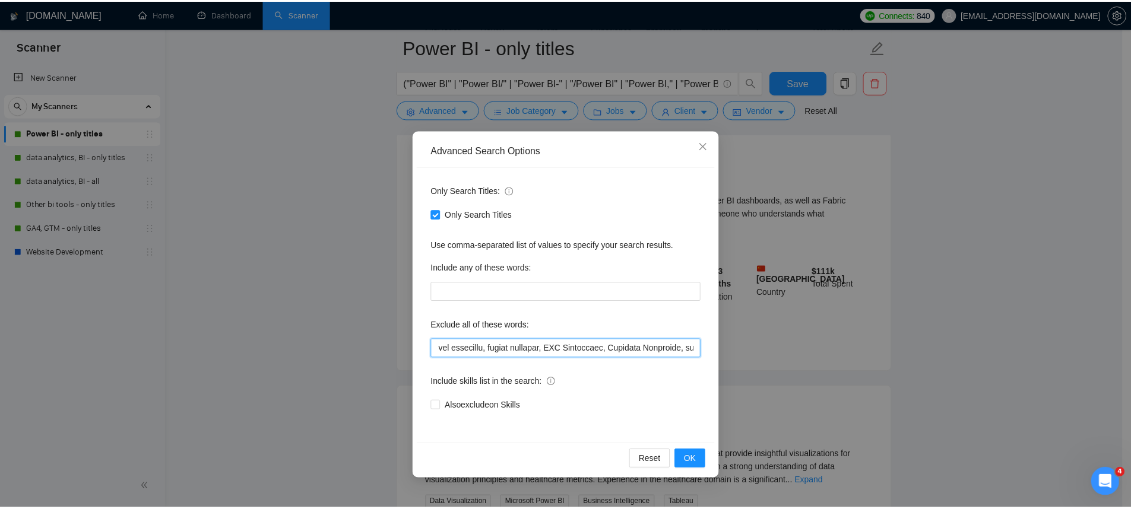
scroll to position [0, 0]
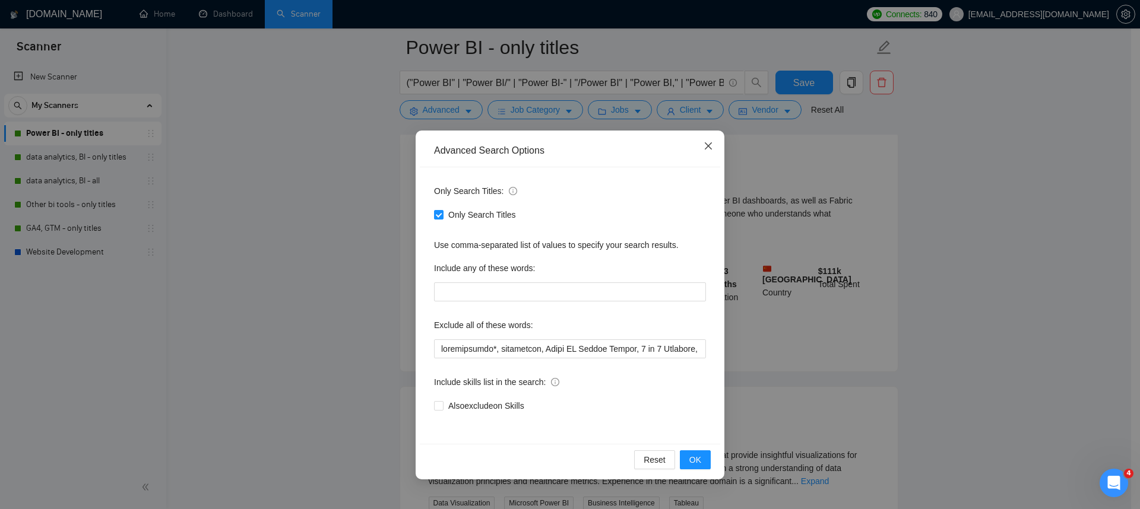
click at [714, 151] on span "Close" at bounding box center [708, 147] width 32 height 32
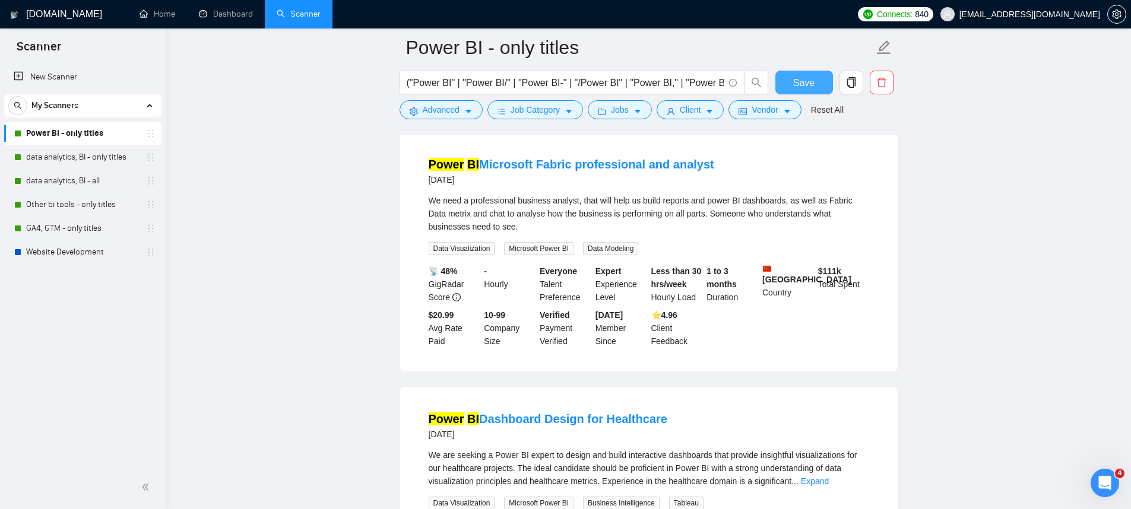
click at [797, 85] on span "Save" at bounding box center [803, 82] width 21 height 15
